Goal: Information Seeking & Learning: Learn about a topic

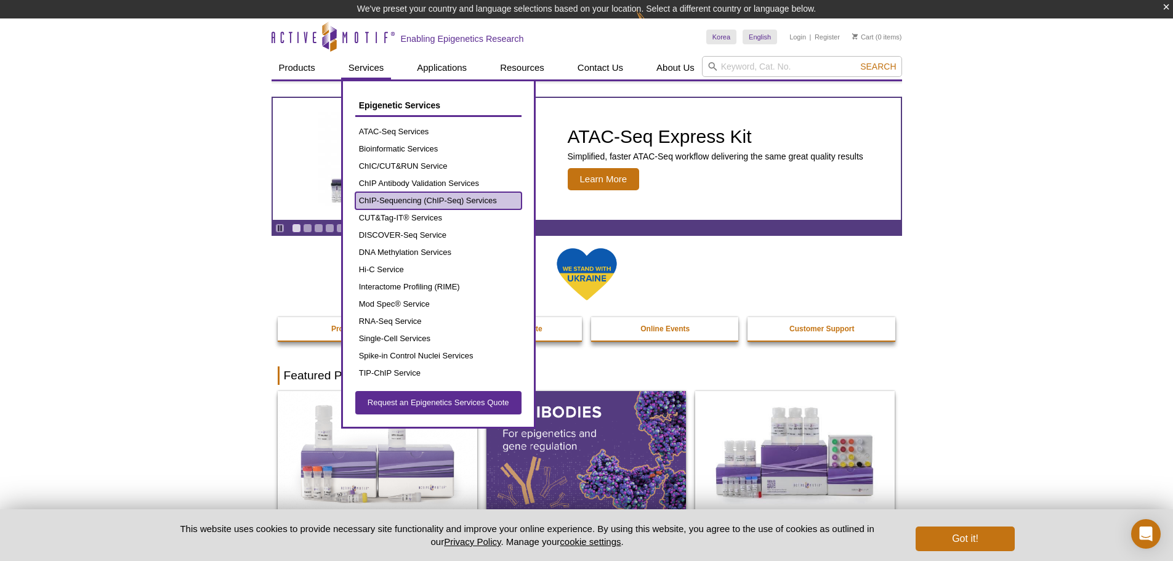
click at [366, 195] on link "ChIP-Sequencing (ChIP-Seq) Services" at bounding box center [438, 200] width 166 height 17
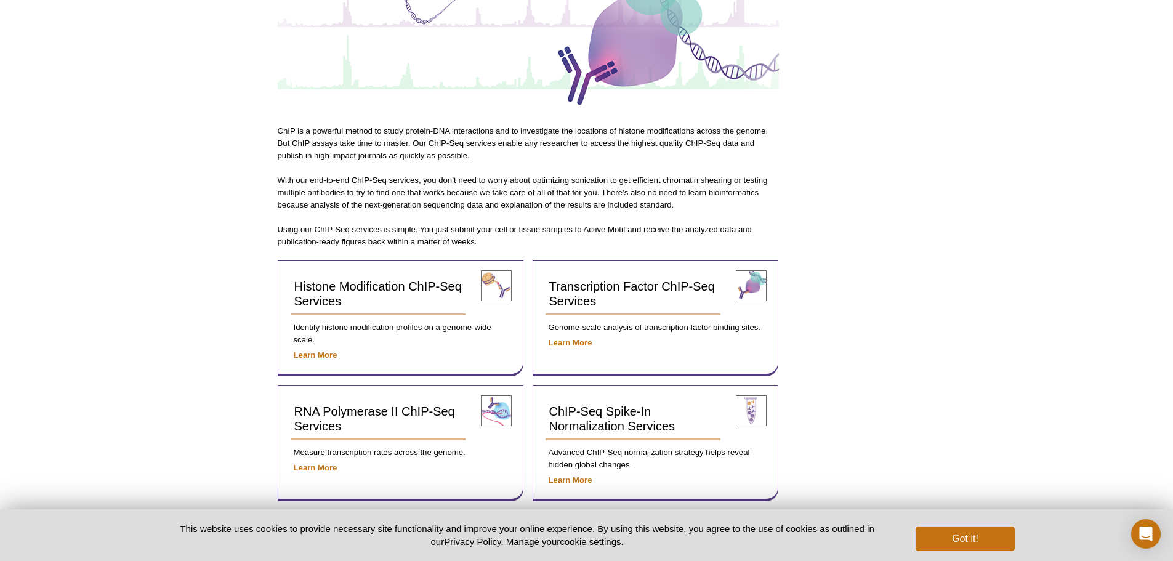
scroll to position [228, 0]
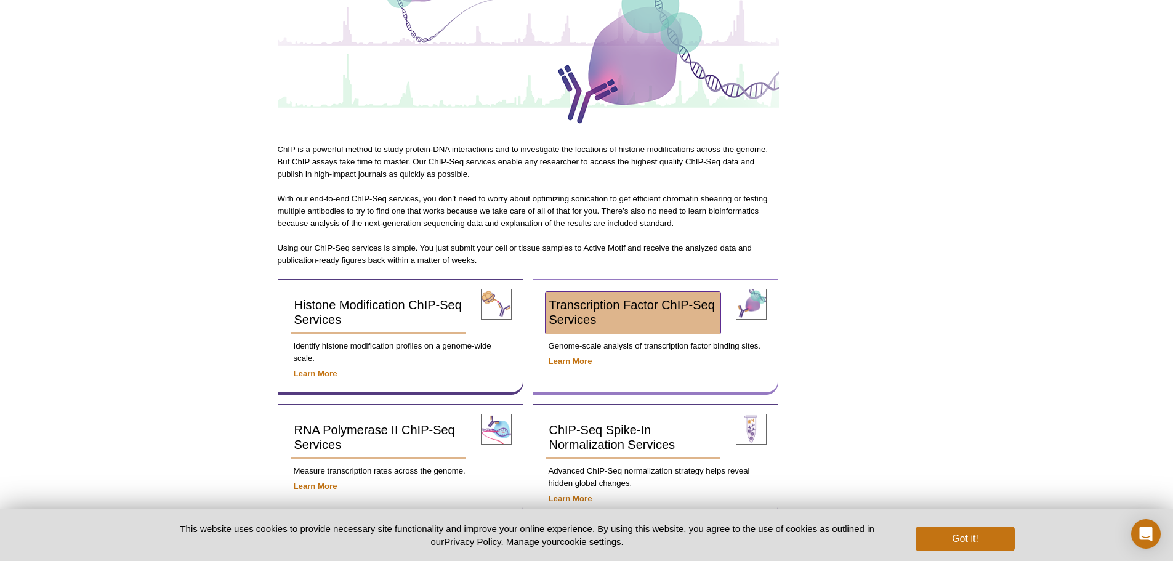
click at [663, 315] on link "Transcription Factor ChIP-Seq Services" at bounding box center [632, 313] width 175 height 42
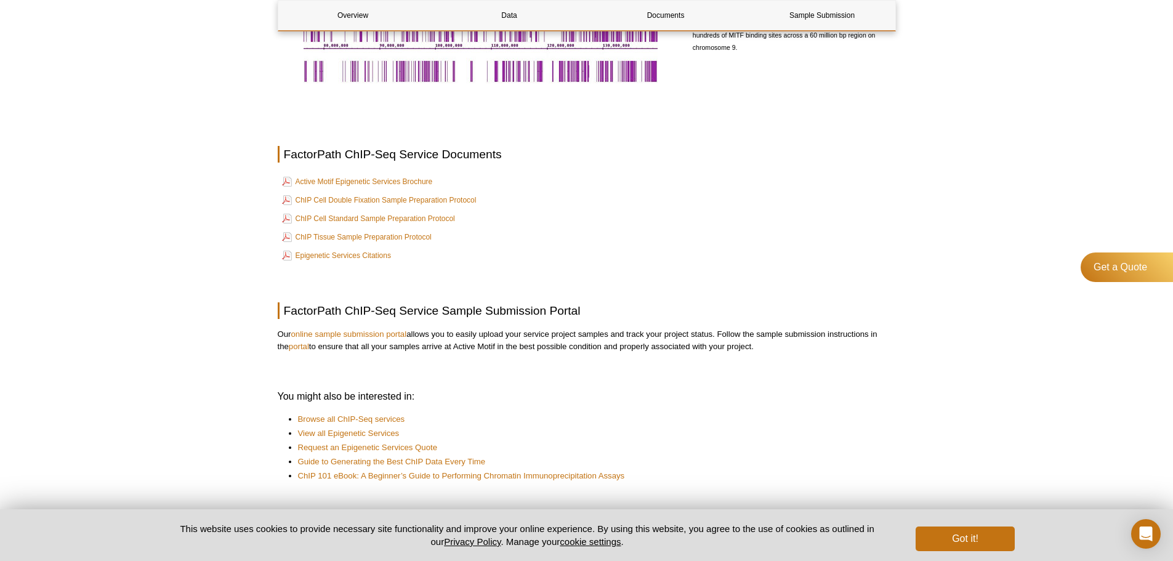
scroll to position [733, 0]
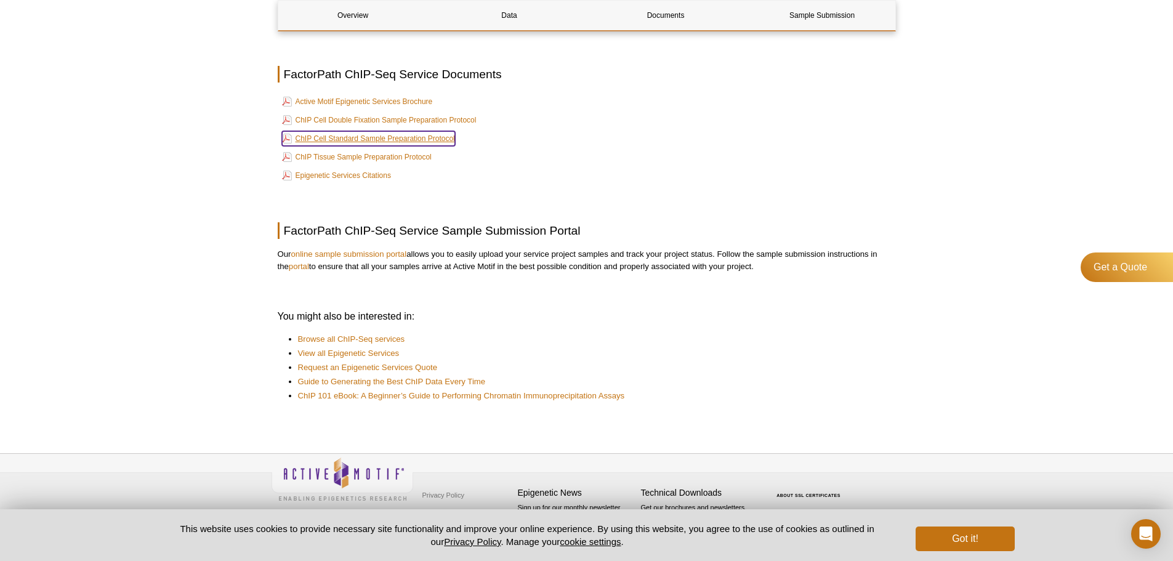
click at [361, 142] on link "ChIP Cell Standard Sample Preparation Protocol" at bounding box center [368, 138] width 173 height 15
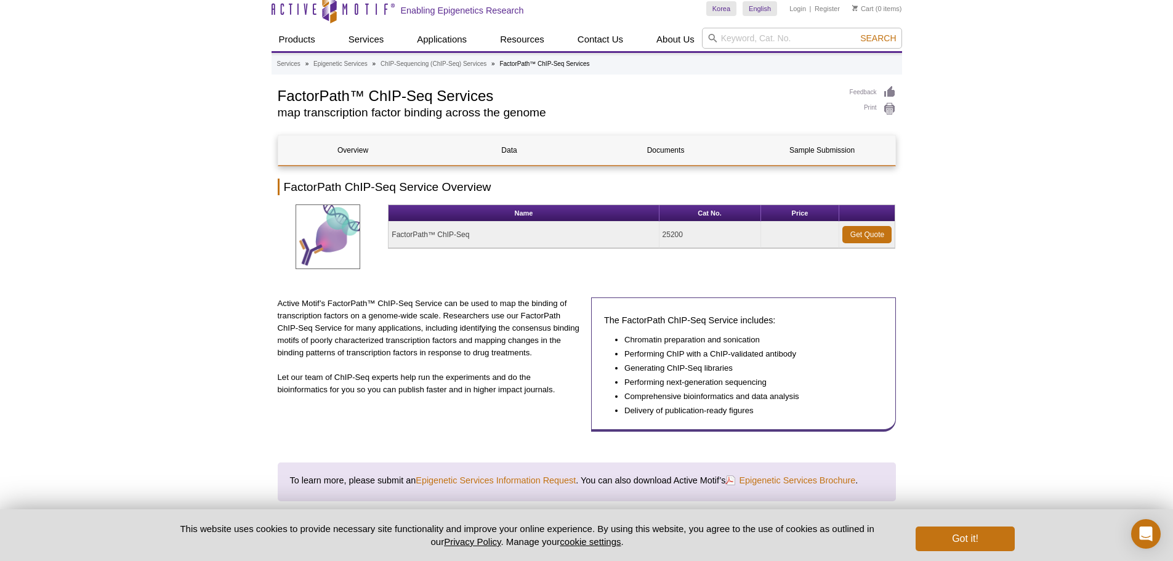
scroll to position [0, 0]
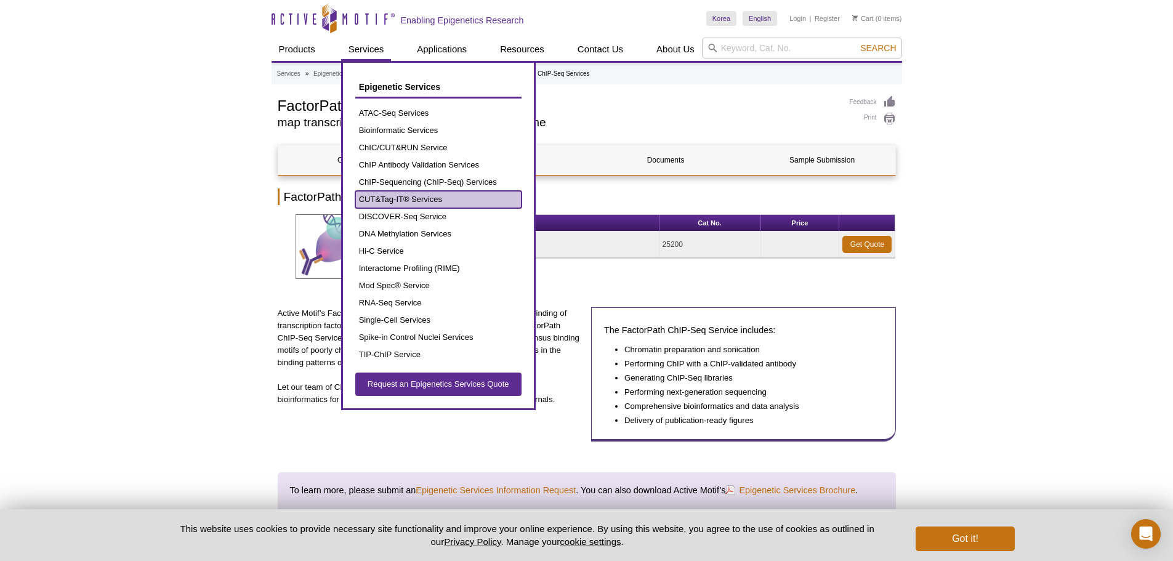
click at [419, 200] on link "CUT&Tag-IT® Services" at bounding box center [438, 199] width 166 height 17
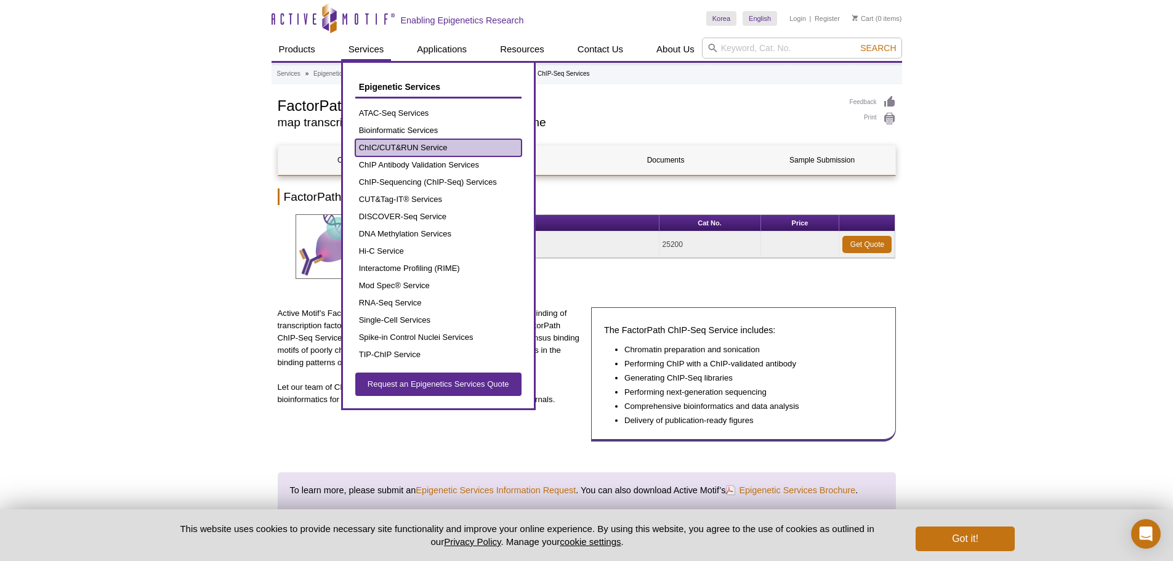
click at [433, 146] on link "ChIC/CUT&RUN Service" at bounding box center [438, 147] width 166 height 17
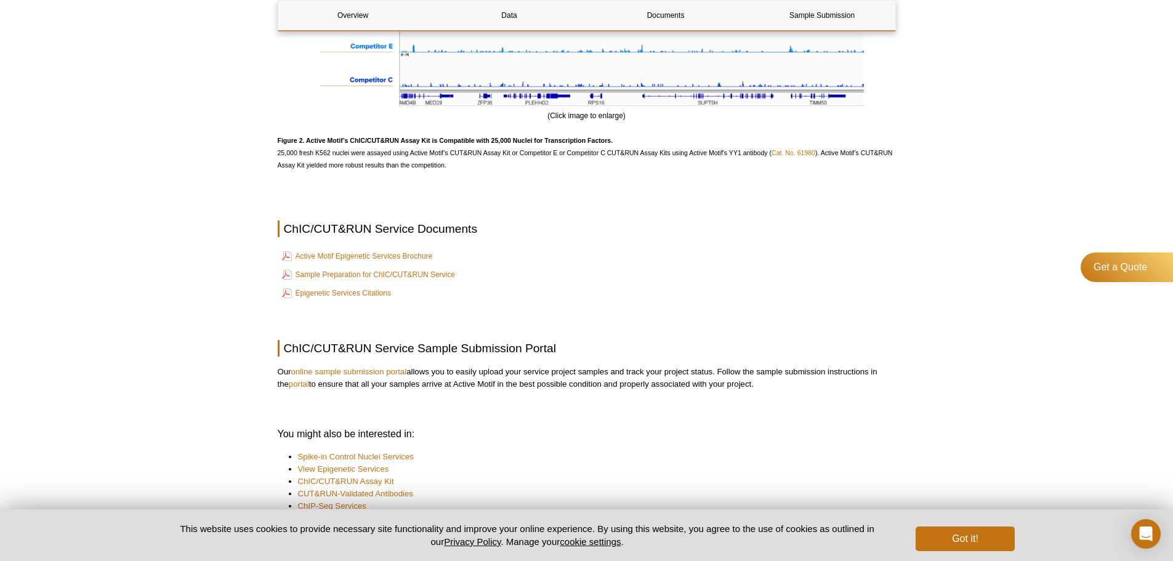
scroll to position [1593, 0]
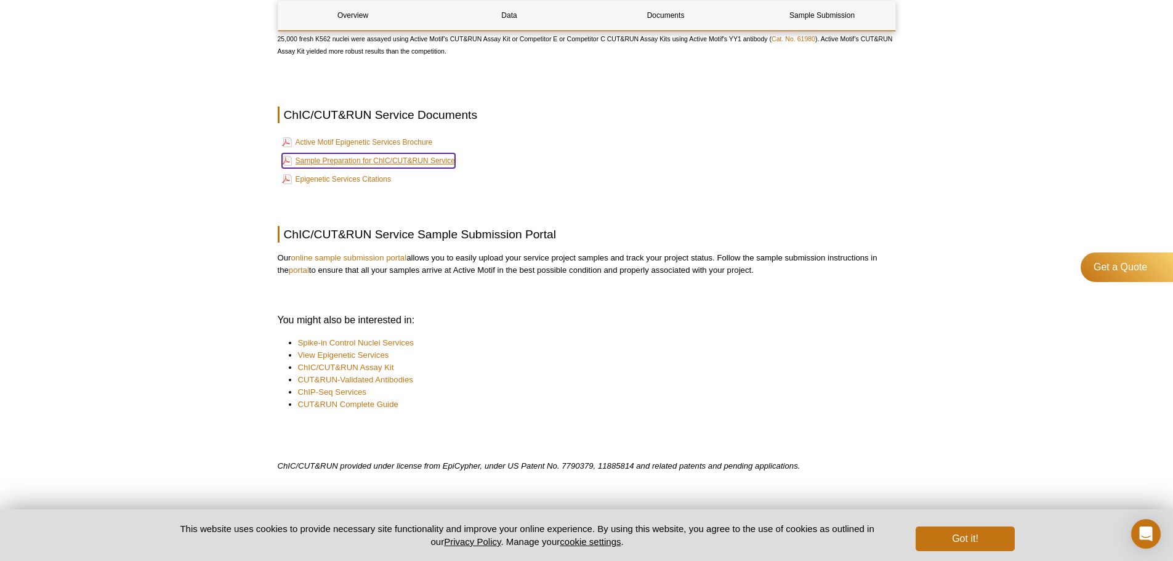
click at [371, 163] on link "Sample Preparation for ChIC/CUT&RUN Service" at bounding box center [368, 160] width 173 height 15
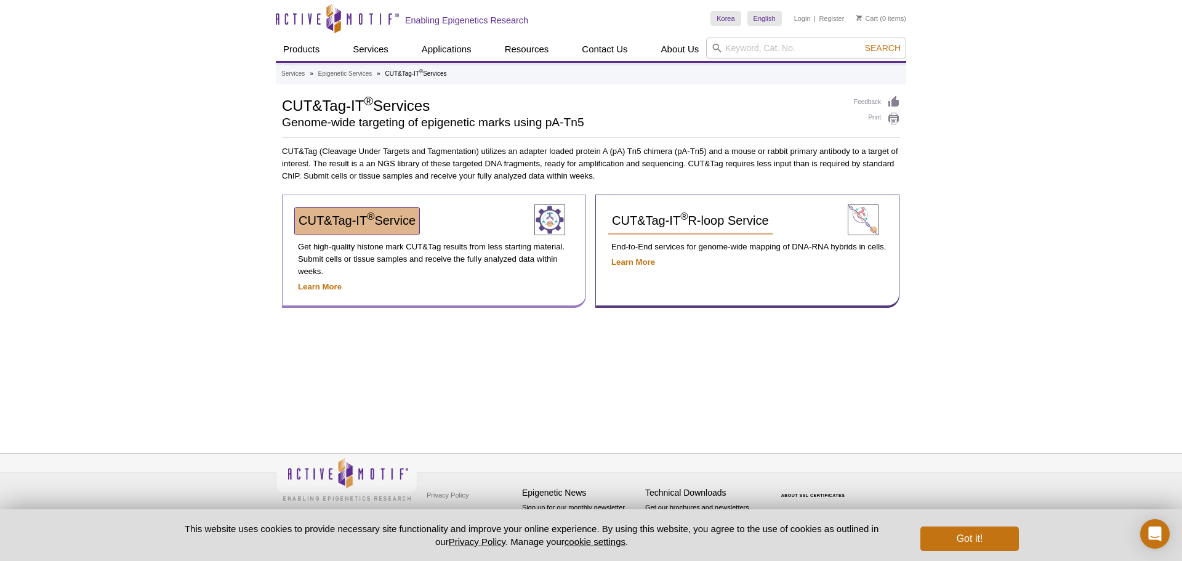
click at [366, 214] on span "CUT&Tag-IT ® Service" at bounding box center [357, 221] width 117 height 14
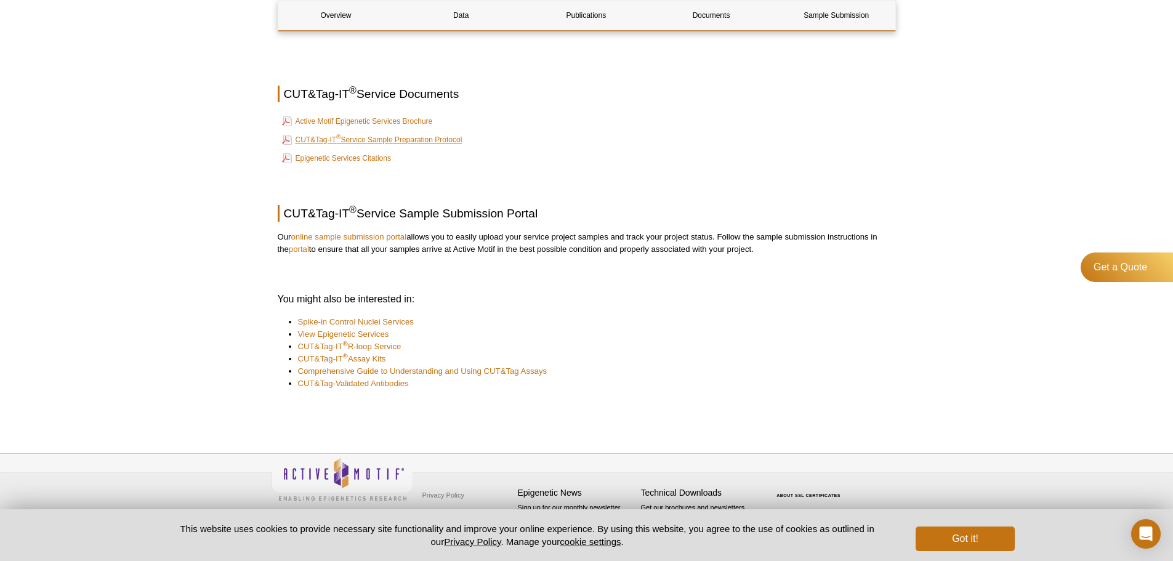
scroll to position [1653, 0]
click at [355, 138] on link "CUT&Tag-IT ® Service Sample Preparation Protocol" at bounding box center [372, 139] width 180 height 15
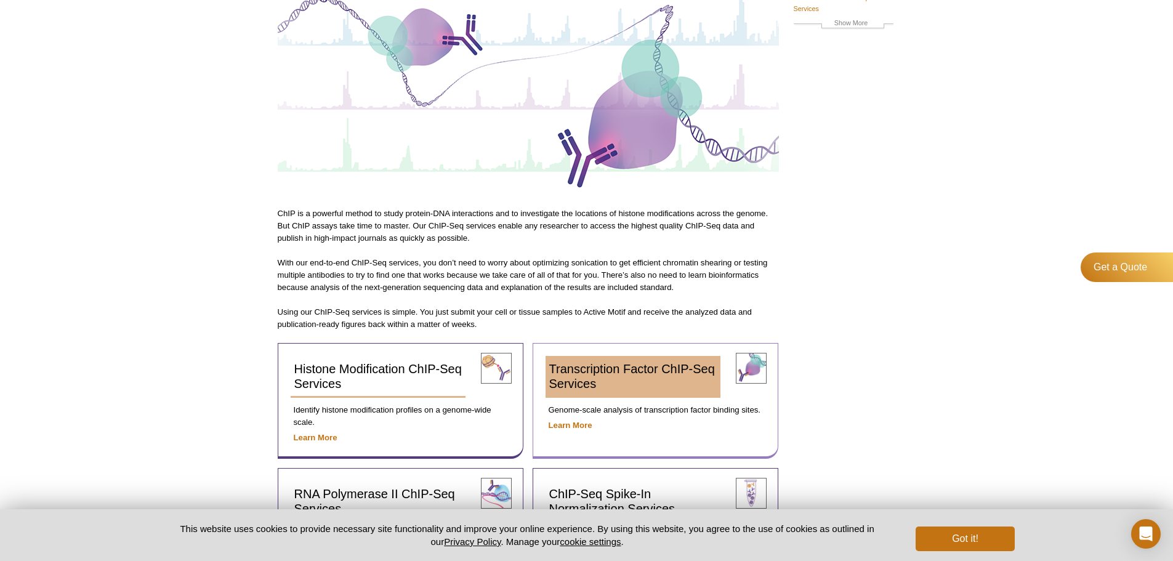
scroll to position [351, 0]
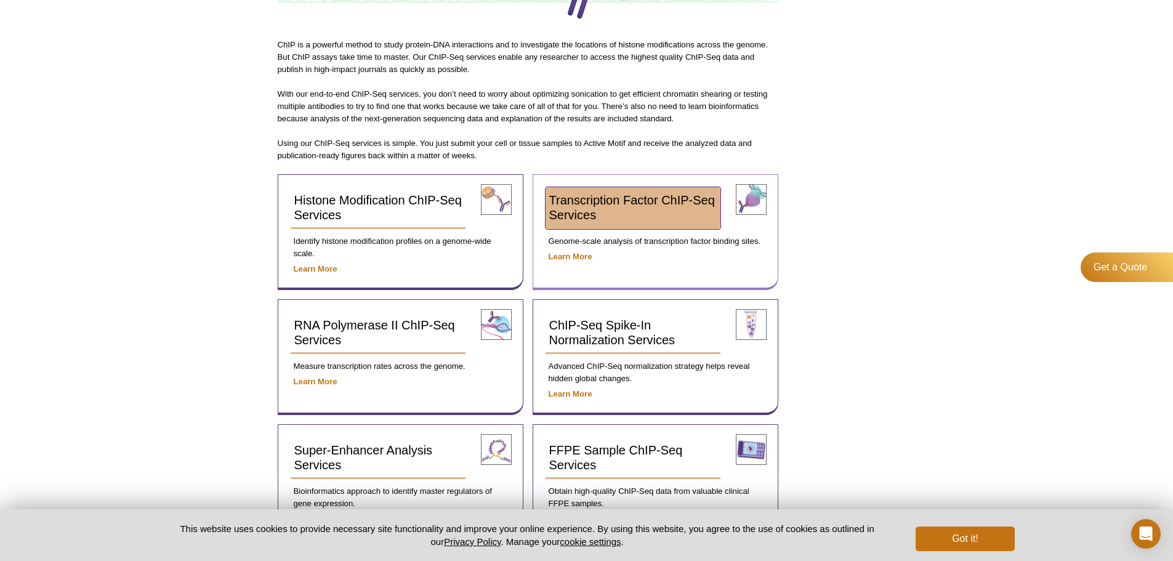
click at [682, 200] on span "Transcription Factor ChIP-Seq Services" at bounding box center [632, 207] width 166 height 28
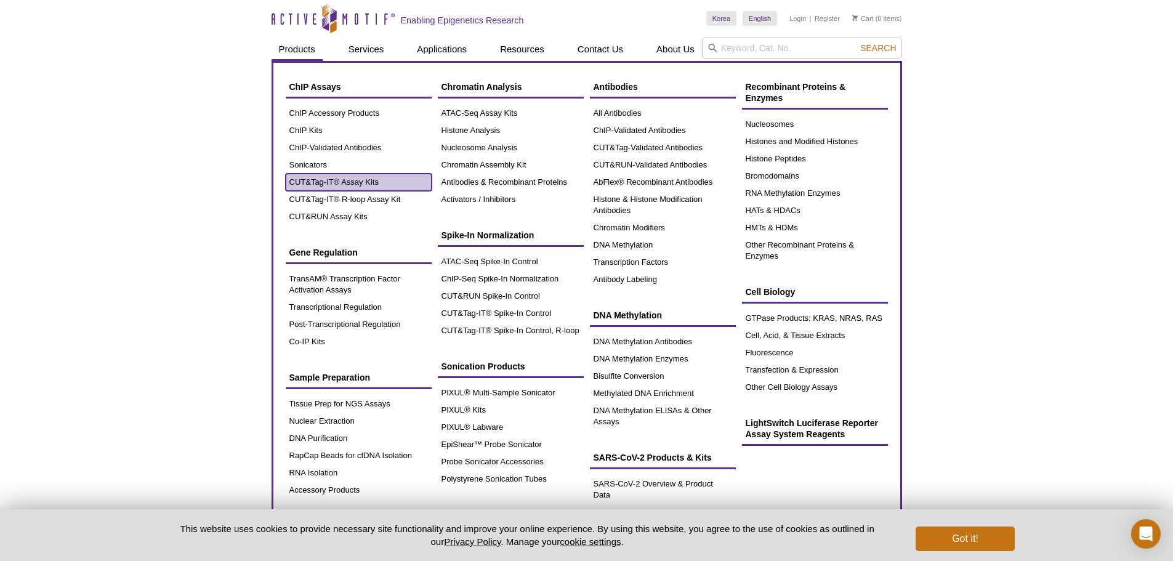
click at [347, 185] on link "CUT&Tag-IT® Assay Kits" at bounding box center [359, 182] width 146 height 17
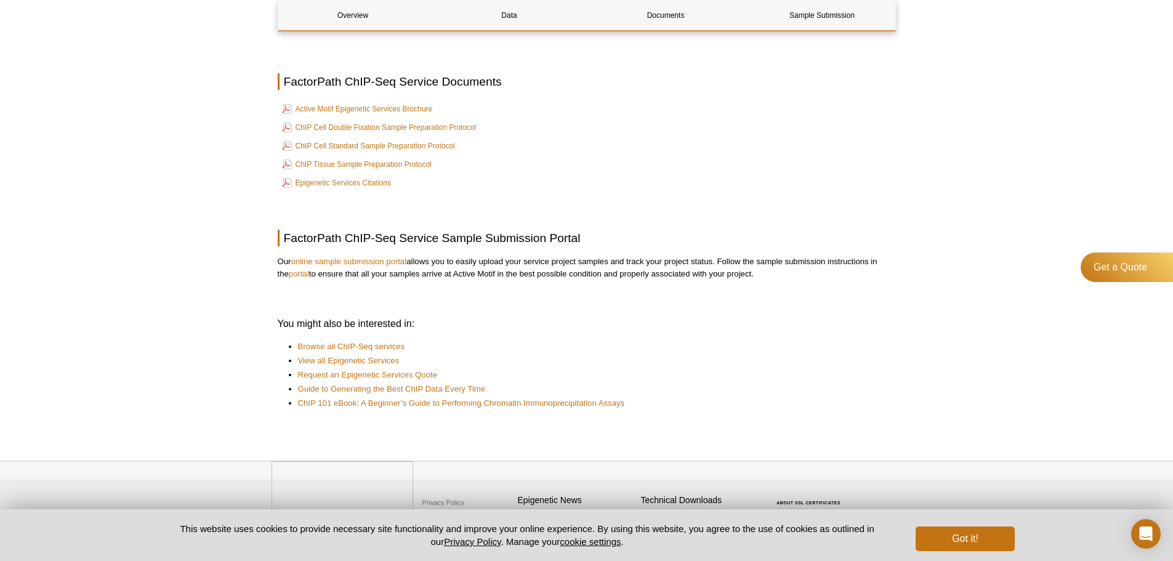
scroll to position [733, 0]
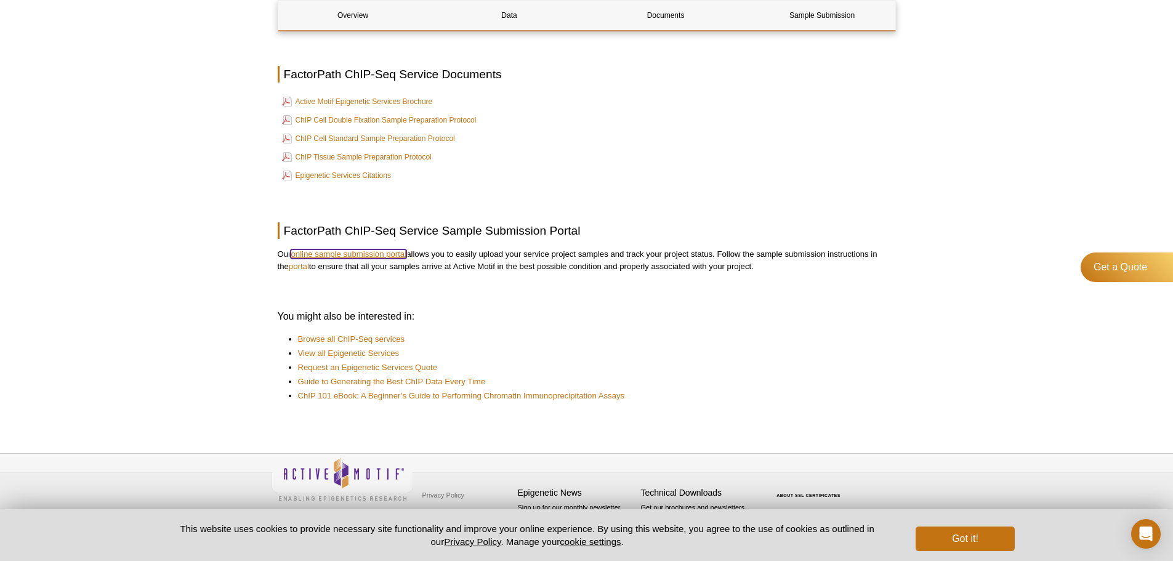
click at [386, 258] on link "online sample submission portal" at bounding box center [349, 253] width 116 height 9
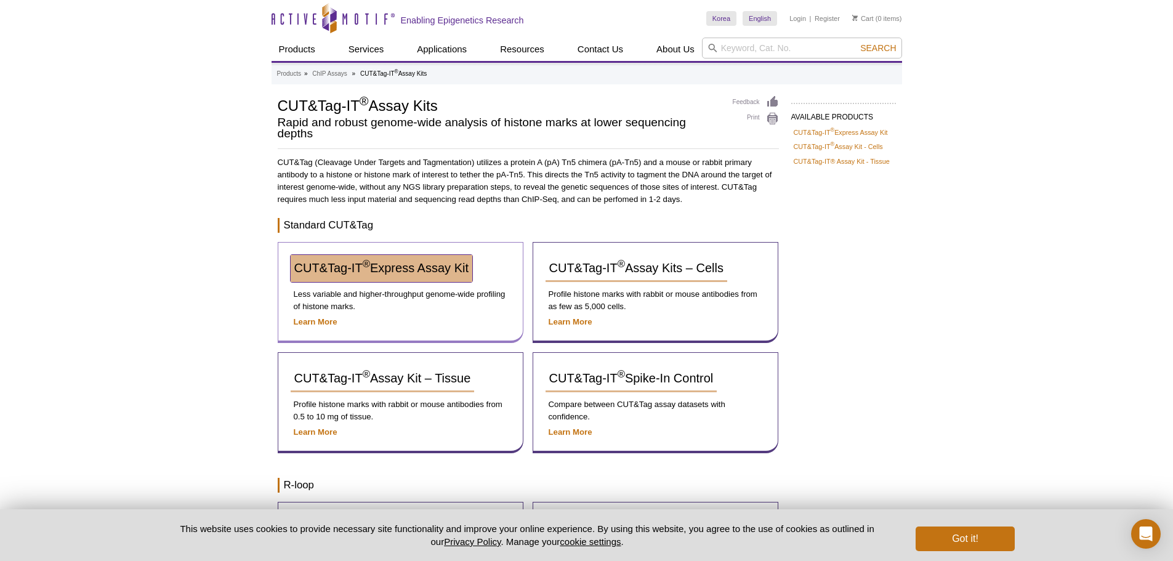
click at [419, 271] on span "CUT&Tag-IT ® Express Assay Kit" at bounding box center [381, 268] width 174 height 14
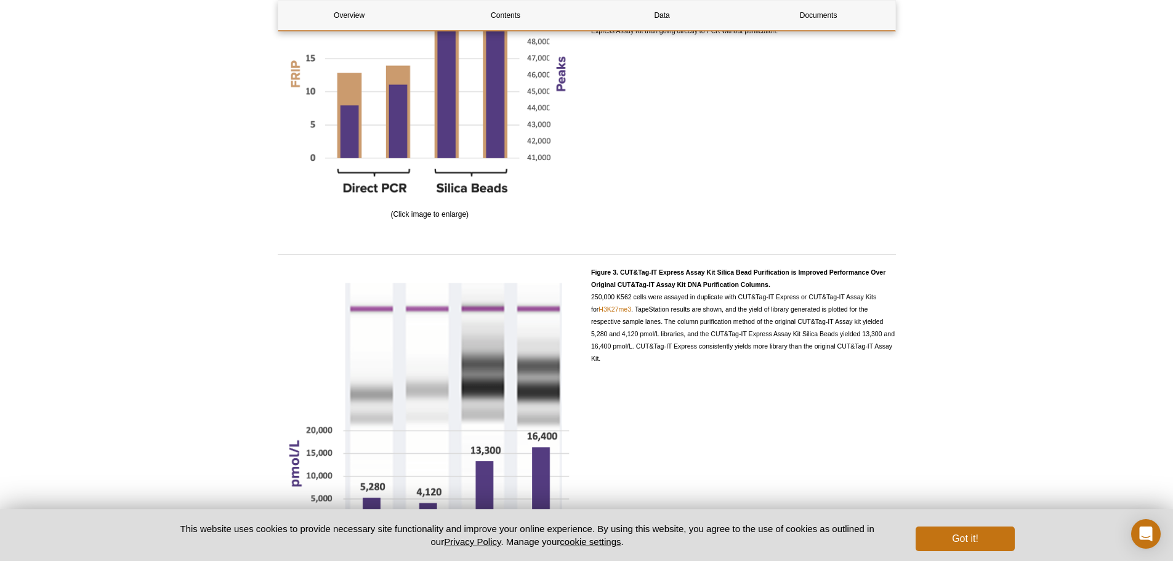
scroll to position [1600, 0]
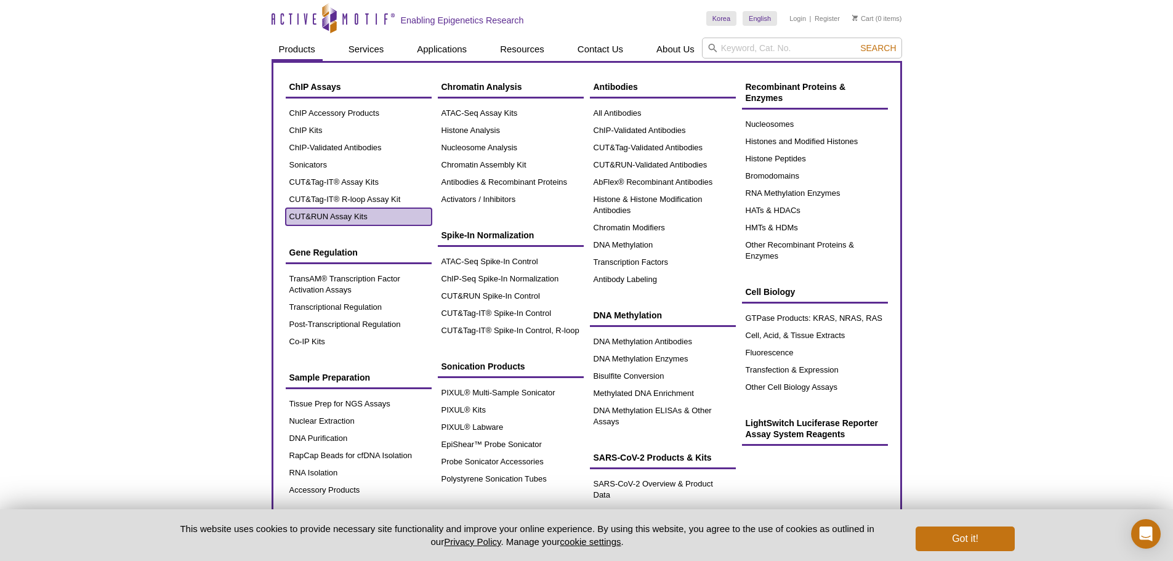
click at [333, 217] on link "CUT&RUN Assay Kits" at bounding box center [359, 216] width 146 height 17
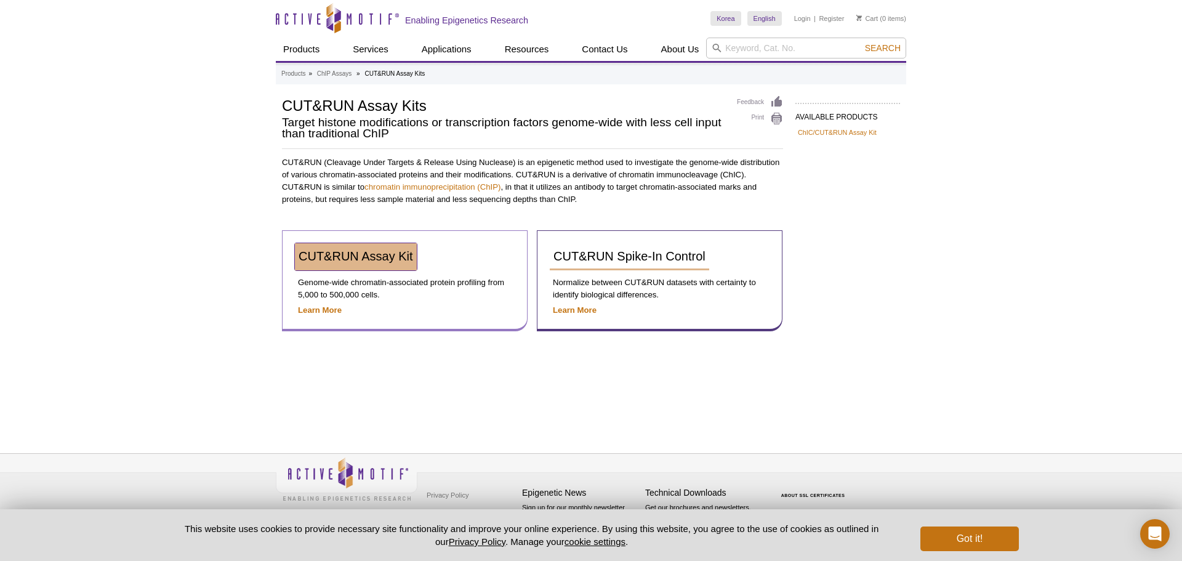
click at [391, 265] on link "CUT&RUN Assay Kit" at bounding box center [356, 256] width 122 height 27
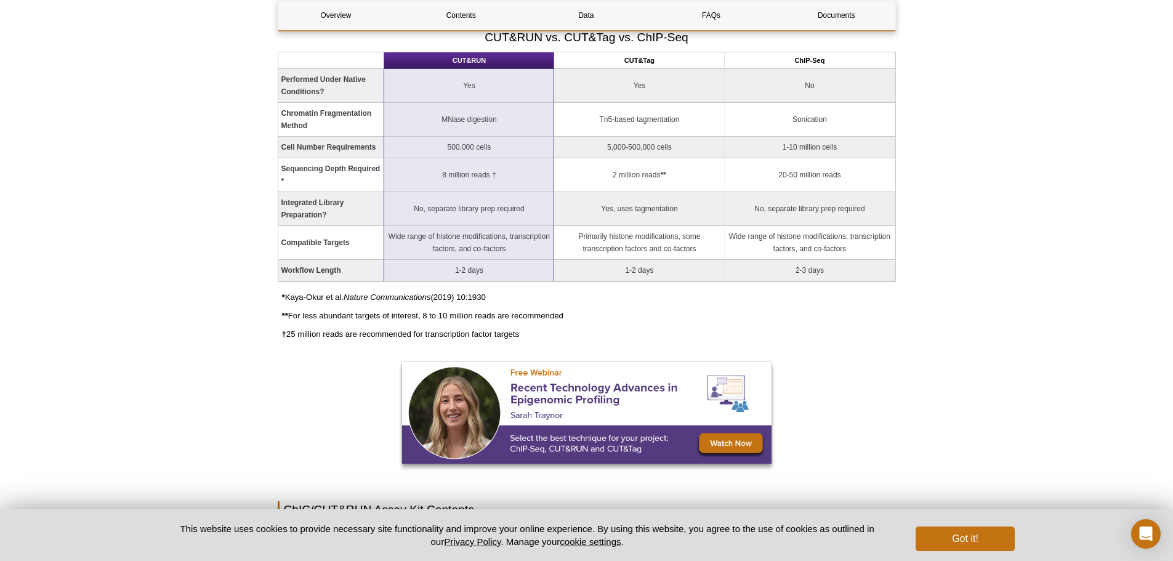
scroll to position [834, 0]
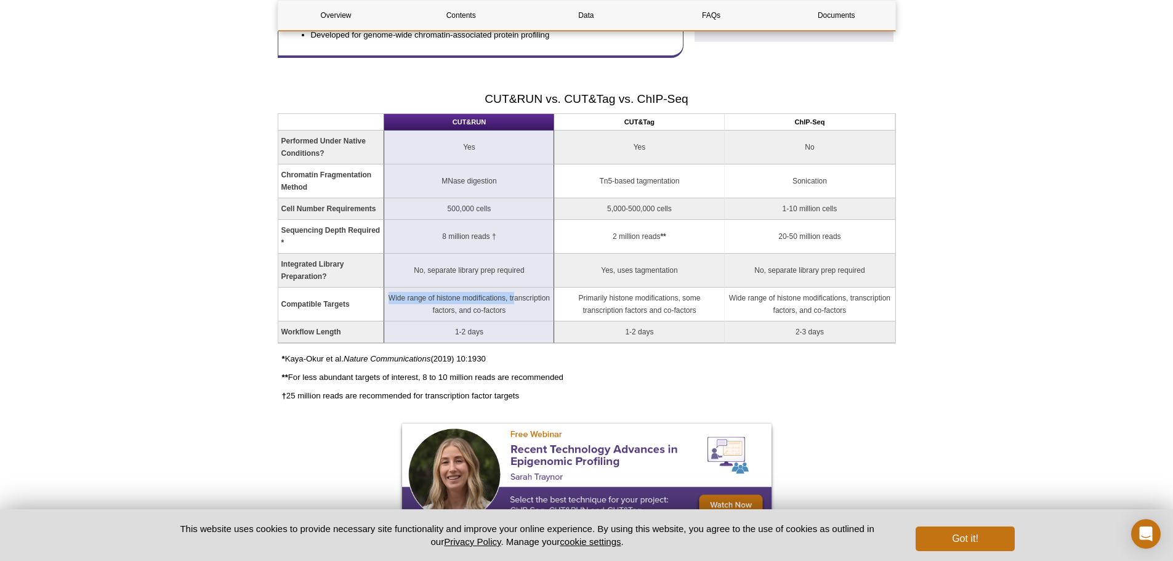
drag, startPoint x: 391, startPoint y: 297, endPoint x: 515, endPoint y: 303, distance: 123.8
click at [515, 303] on td "Wide range of histone modifications, transcription factors, and co-factors" at bounding box center [469, 304] width 170 height 34
drag, startPoint x: 512, startPoint y: 308, endPoint x: 384, endPoint y: 295, distance: 128.1
click at [384, 295] on td "Wide range of histone modifications, transcription factors, and co-factors" at bounding box center [469, 304] width 170 height 34
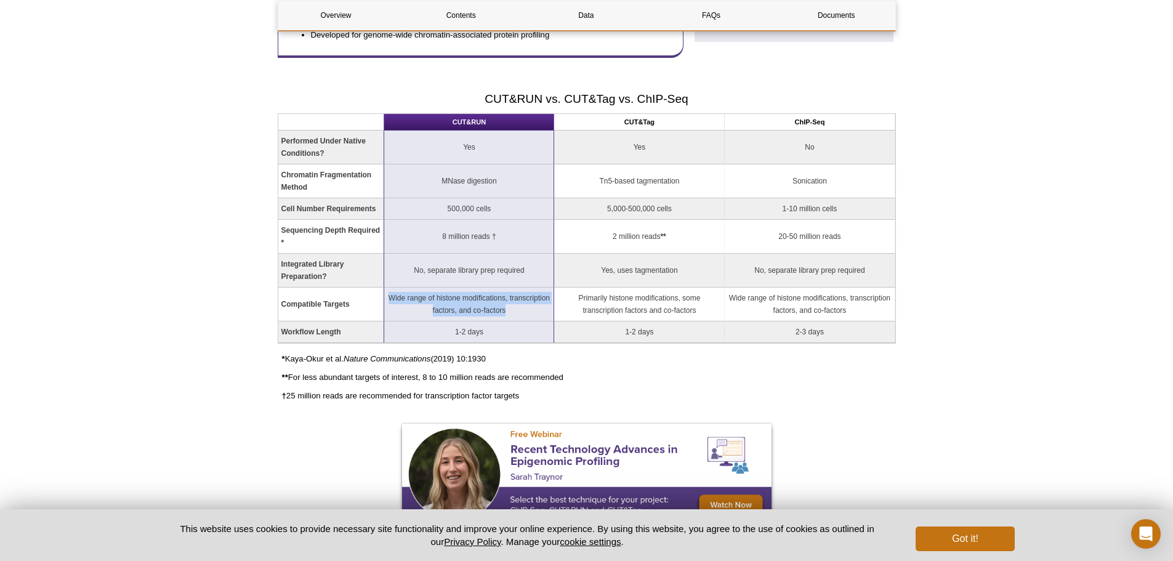
click at [390, 295] on td "Wide range of histone modifications, transcription factors, and co-factors" at bounding box center [469, 304] width 170 height 34
drag, startPoint x: 390, startPoint y: 295, endPoint x: 508, endPoint y: 307, distance: 118.8
click at [508, 307] on td "Wide range of histone modifications, transcription factors, and co-factors" at bounding box center [469, 304] width 170 height 34
drag, startPoint x: 502, startPoint y: 310, endPoint x: 383, endPoint y: 296, distance: 120.3
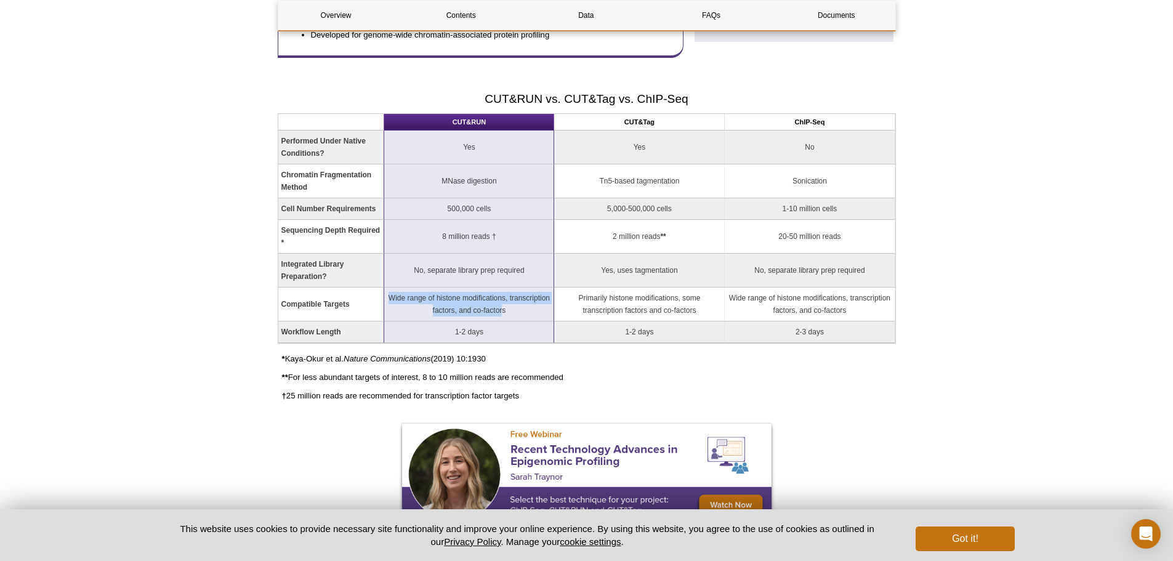
click at [383, 296] on tr "Compatible Targets Wide range of histone modifications, transcription factors, …" at bounding box center [586, 304] width 617 height 34
click at [383, 296] on td "Compatible Targets" at bounding box center [331, 304] width 106 height 34
drag, startPoint x: 385, startPoint y: 295, endPoint x: 521, endPoint y: 318, distance: 138.5
click at [521, 318] on td "Wide range of histone modifications, transcription factors, and co-factors" at bounding box center [469, 304] width 170 height 34
click at [529, 309] on td "Wide range of histone modifications, transcription factors, and co-factors" at bounding box center [469, 304] width 170 height 34
